Goal: Navigation & Orientation: Go to known website

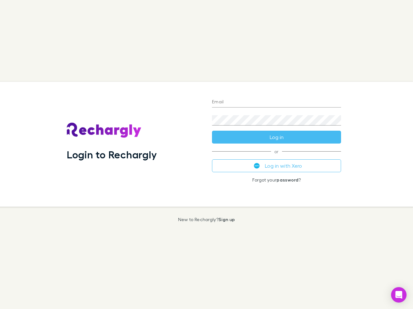
click at [206, 155] on div "Login to Rechargly" at bounding box center [134, 144] width 145 height 125
click at [276, 102] on input "Email" at bounding box center [276, 102] width 129 height 10
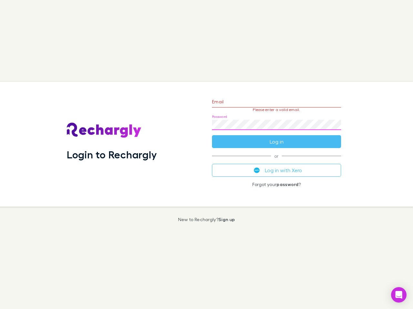
click at [276, 137] on form "Email Please enter a valid email. Password Log in" at bounding box center [276, 120] width 129 height 56
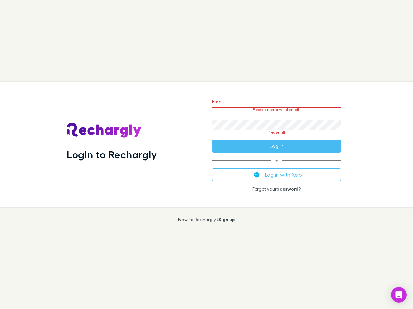
click at [276, 166] on div "Email Please enter a valid email. Password Please fill Log in or Log in with Xe…" at bounding box center [276, 144] width 139 height 125
click at [398, 295] on icon "Open Intercom Messenger" at bounding box center [398, 295] width 7 height 8
